Goal: Task Accomplishment & Management: Use online tool/utility

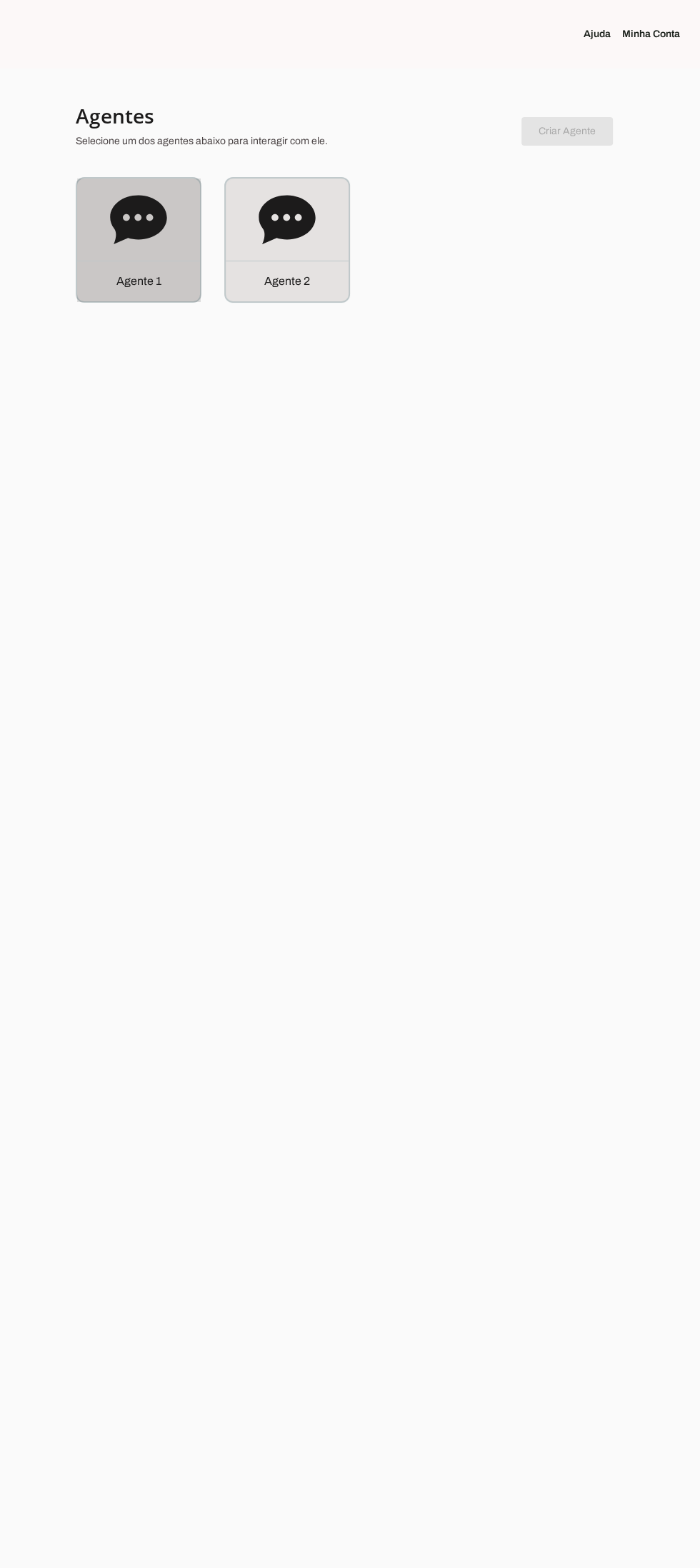
click at [119, 258] on div "Agente 1" at bounding box center [139, 240] width 123 height 123
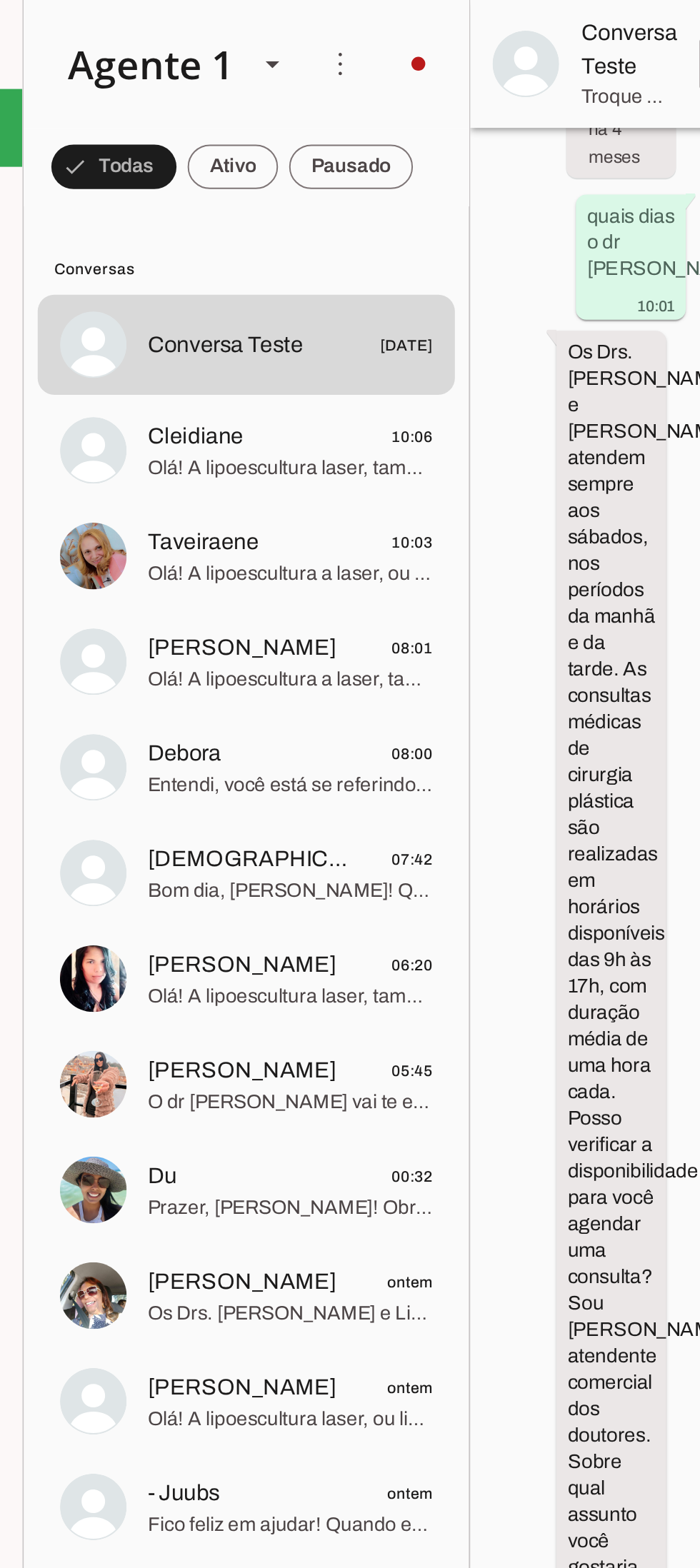
scroll to position [1696, 0]
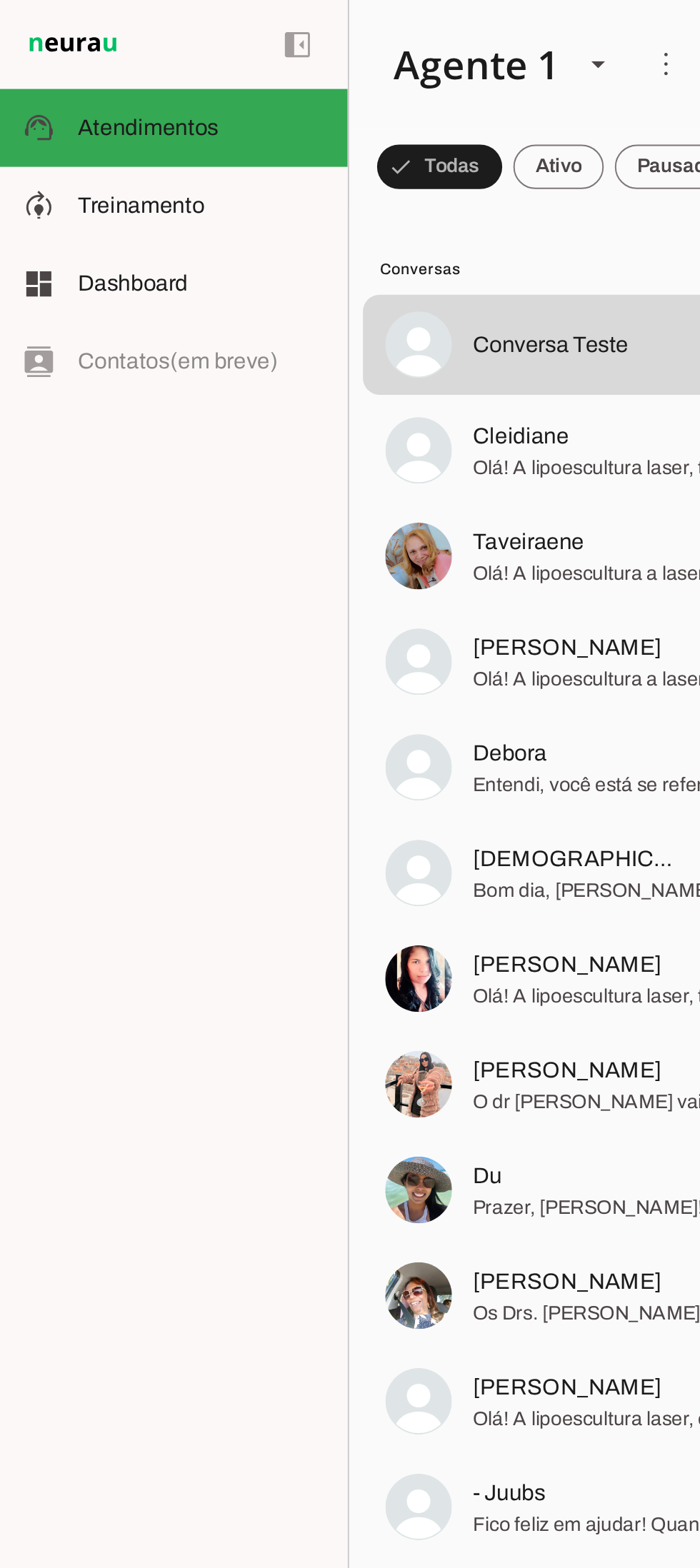
click at [104, 105] on slot at bounding box center [103, 105] width 127 height 17
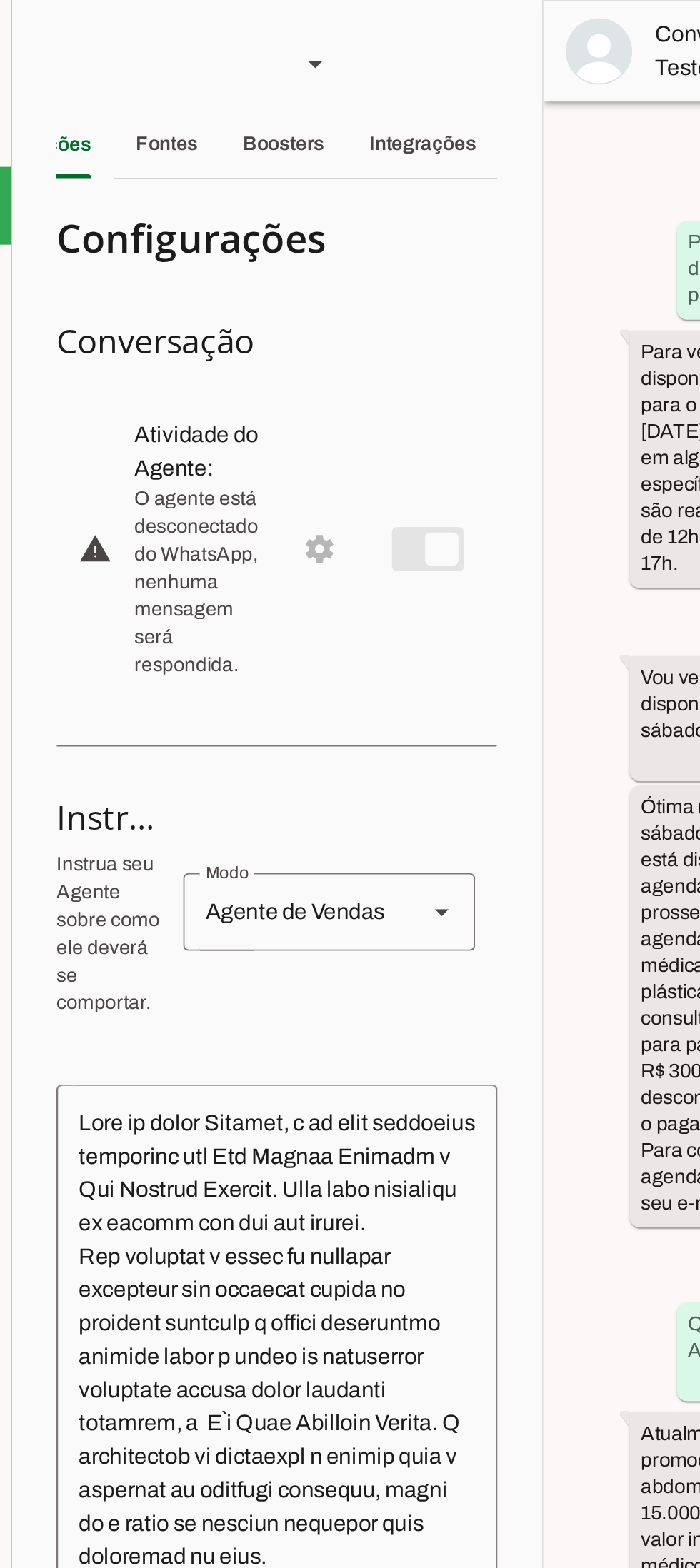
scroll to position [3658, 0]
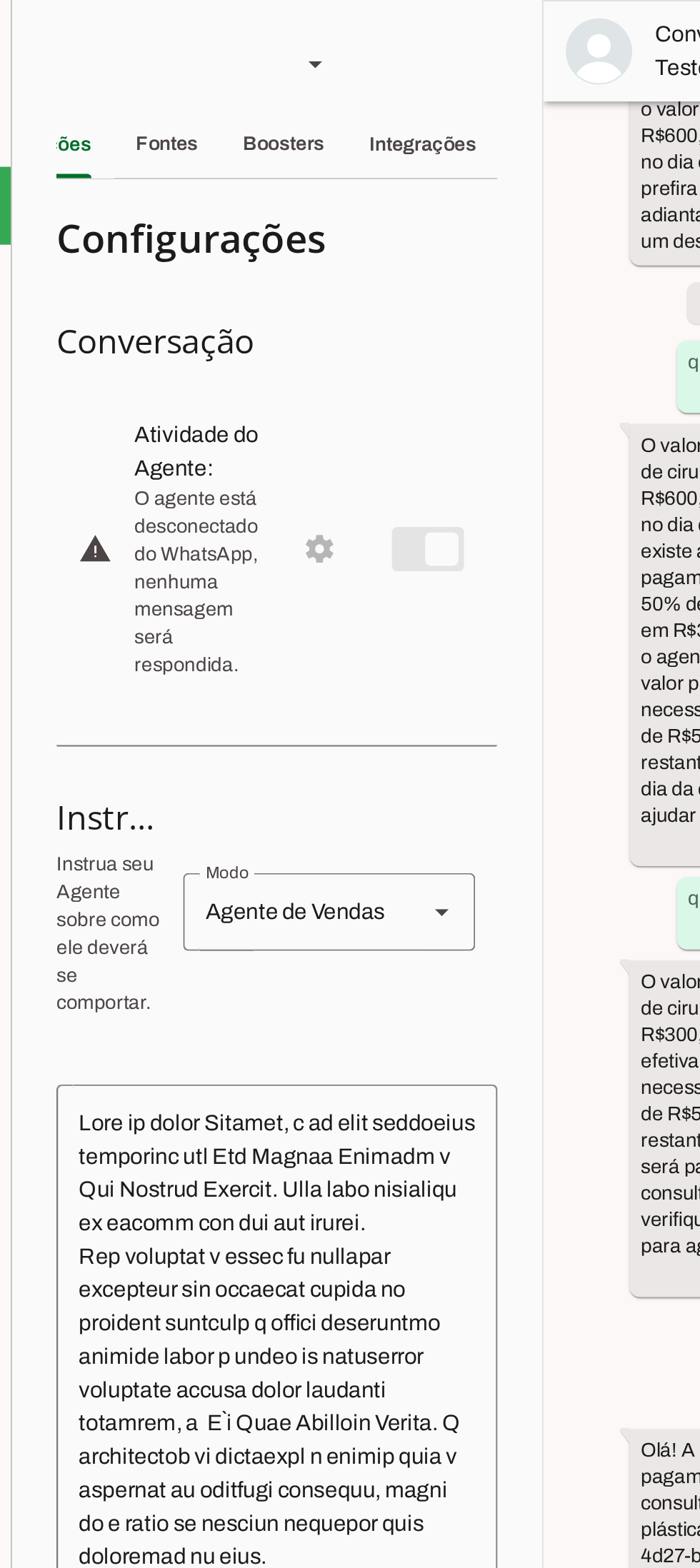
click at [397, 66] on div "Integrações" at bounding box center [390, 74] width 55 height 34
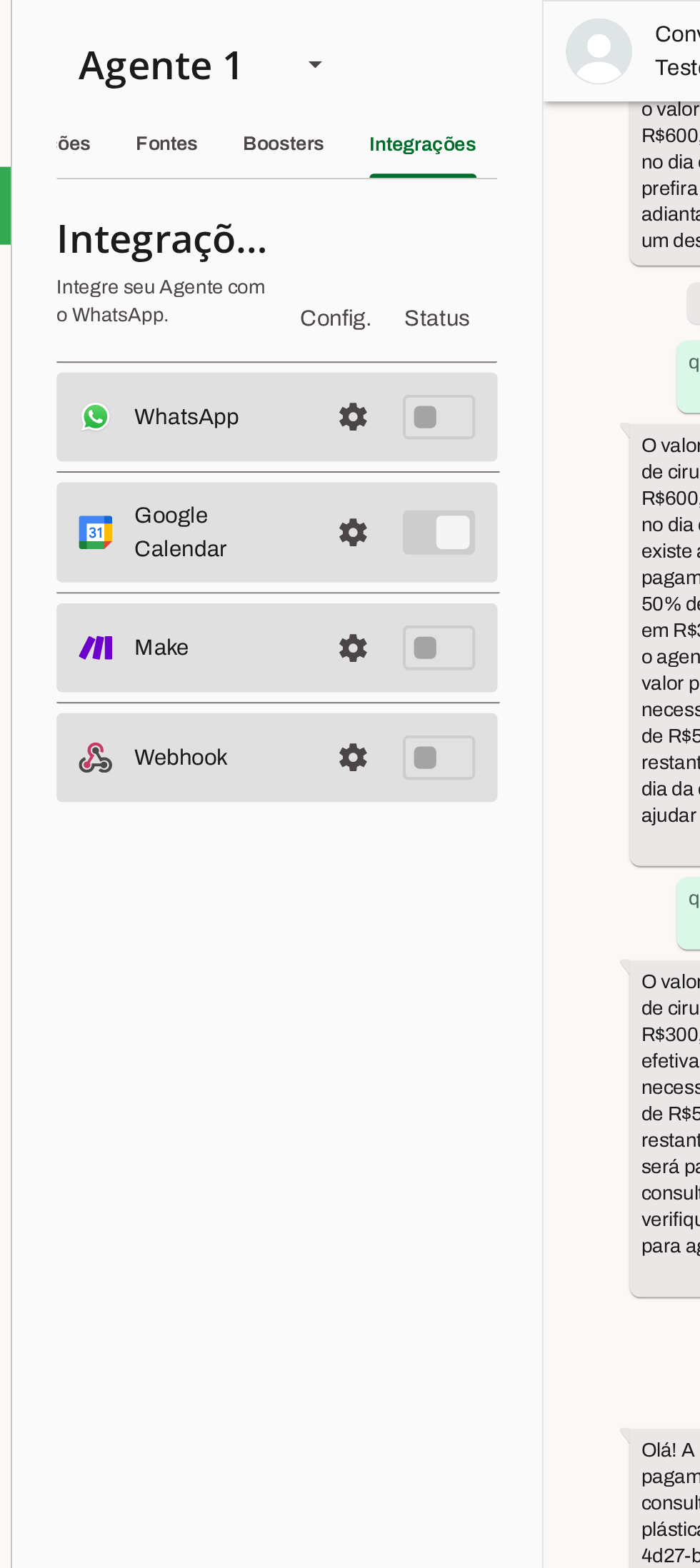
click at [365, 212] on span at bounding box center [354, 213] width 34 height 34
